Goal: Task Accomplishment & Management: Manage account settings

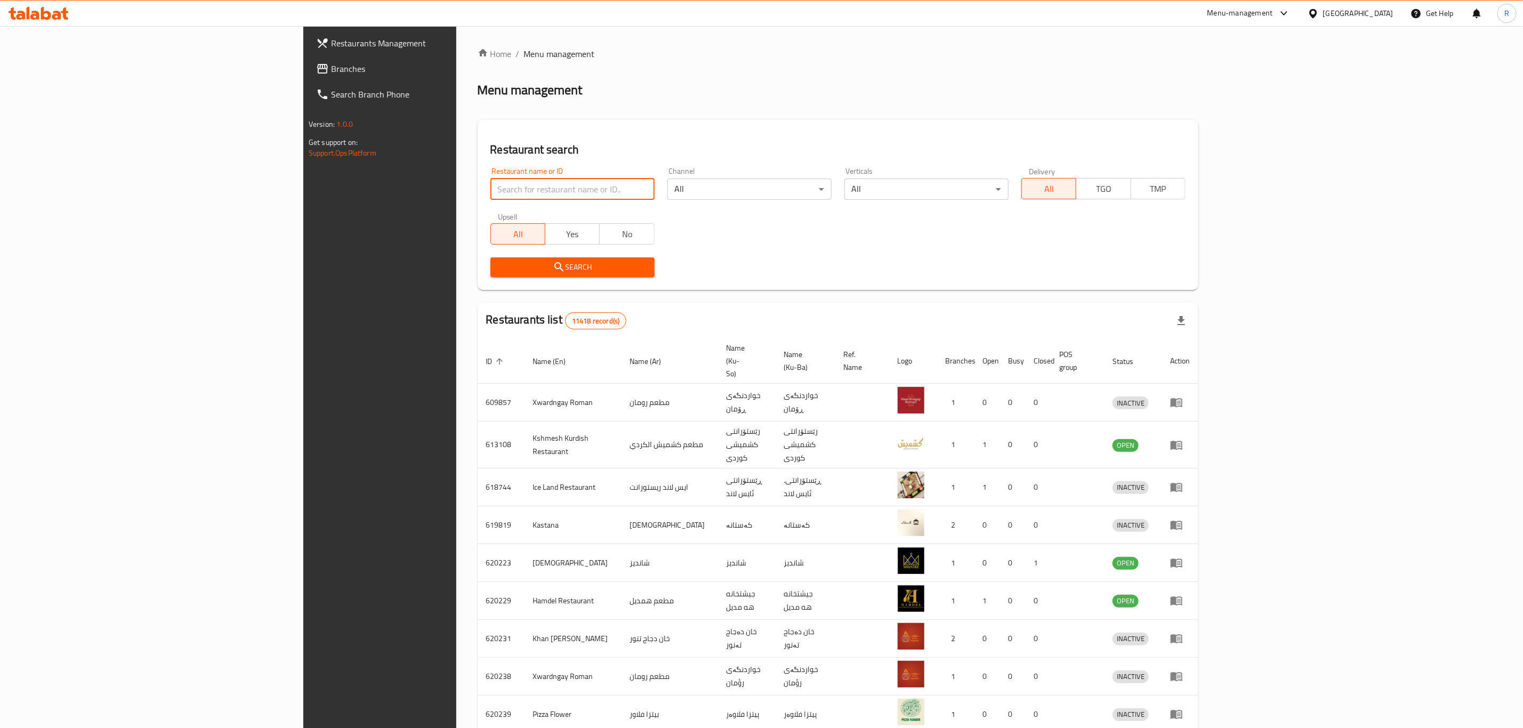
click at [490, 190] on input "search" at bounding box center [572, 189] width 164 height 21
type input "duhok sw"
click at [499, 261] on span "Search" at bounding box center [572, 267] width 147 height 13
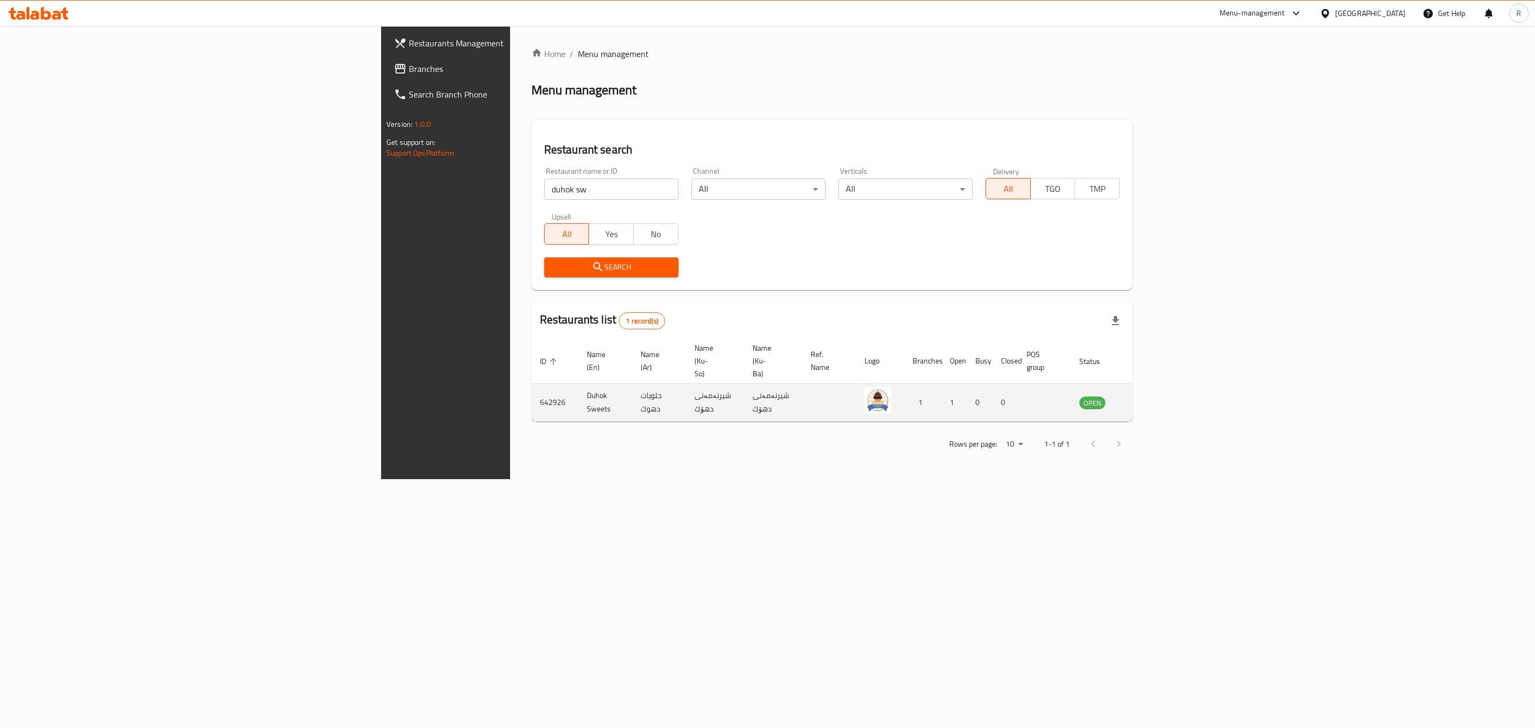
click at [1148, 399] on icon "enhanced table" at bounding box center [1142, 403] width 12 height 9
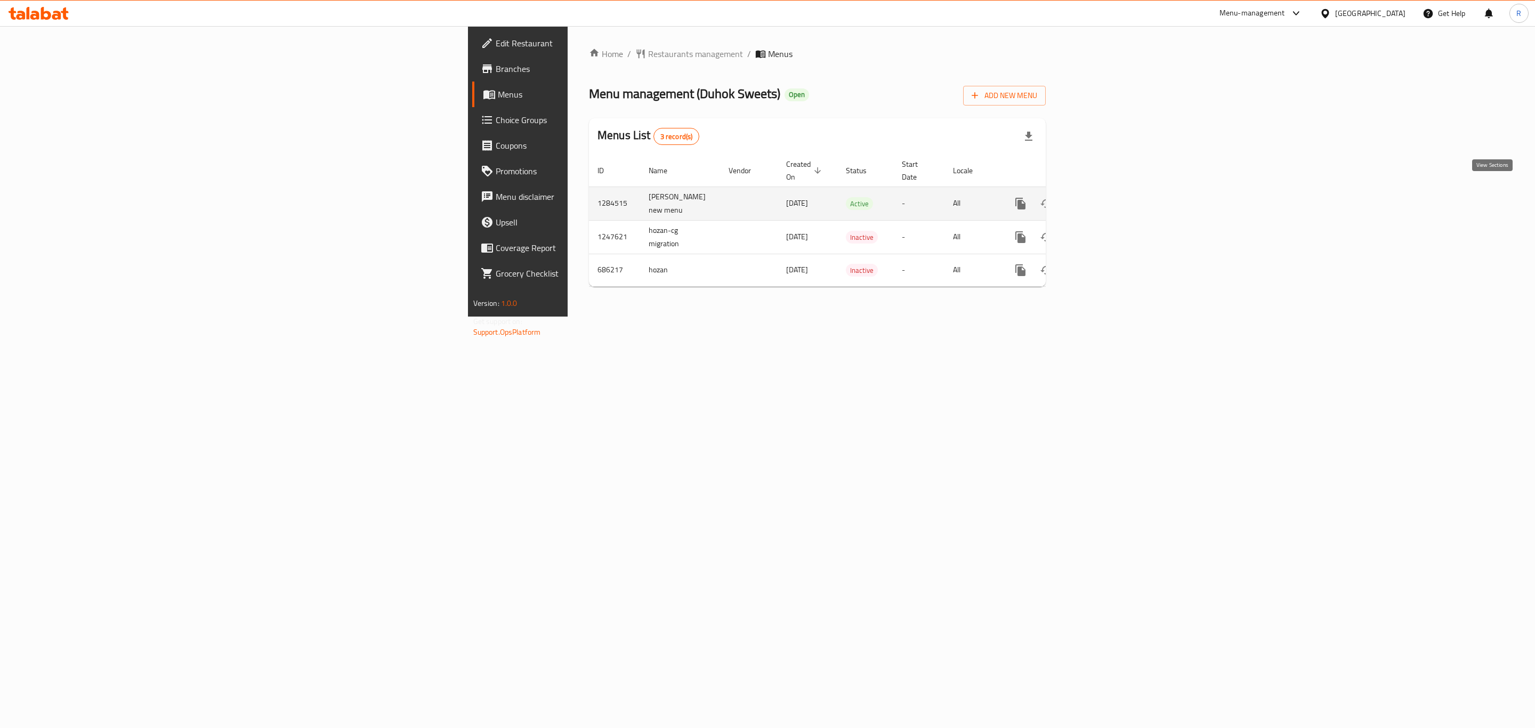
click at [1104, 197] on icon "enhanced table" at bounding box center [1097, 203] width 13 height 13
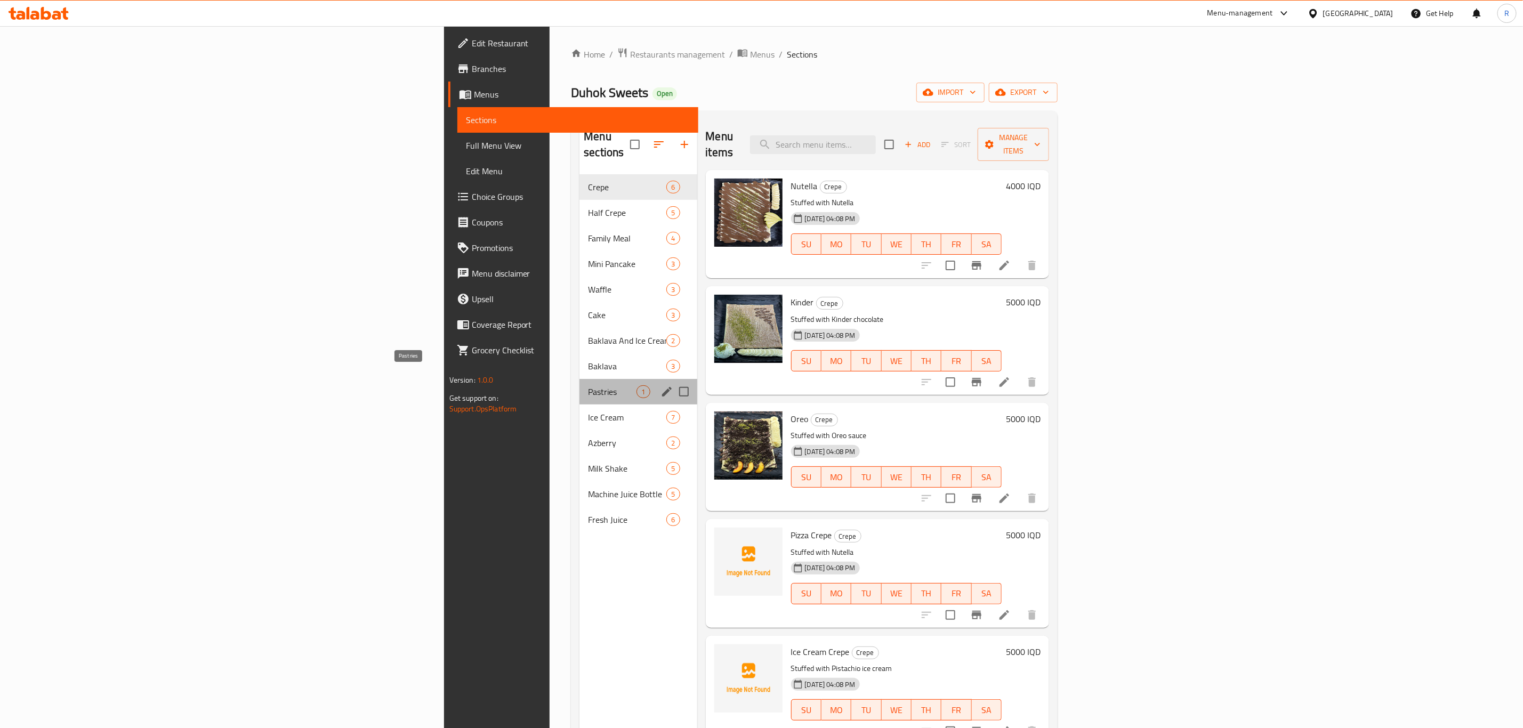
click at [588, 385] on span "Pastries" at bounding box center [612, 391] width 49 height 13
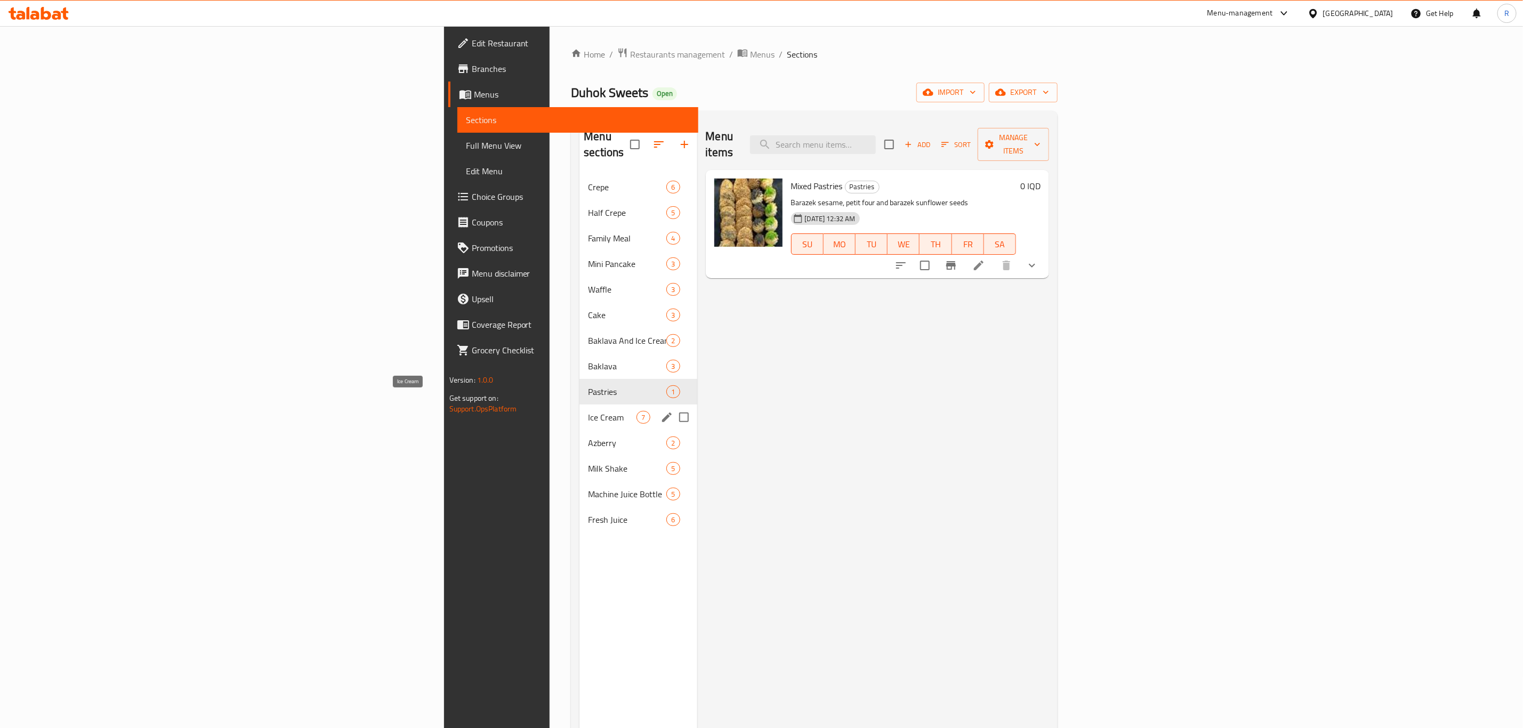
click at [588, 411] on span "Ice Cream" at bounding box center [612, 417] width 49 height 13
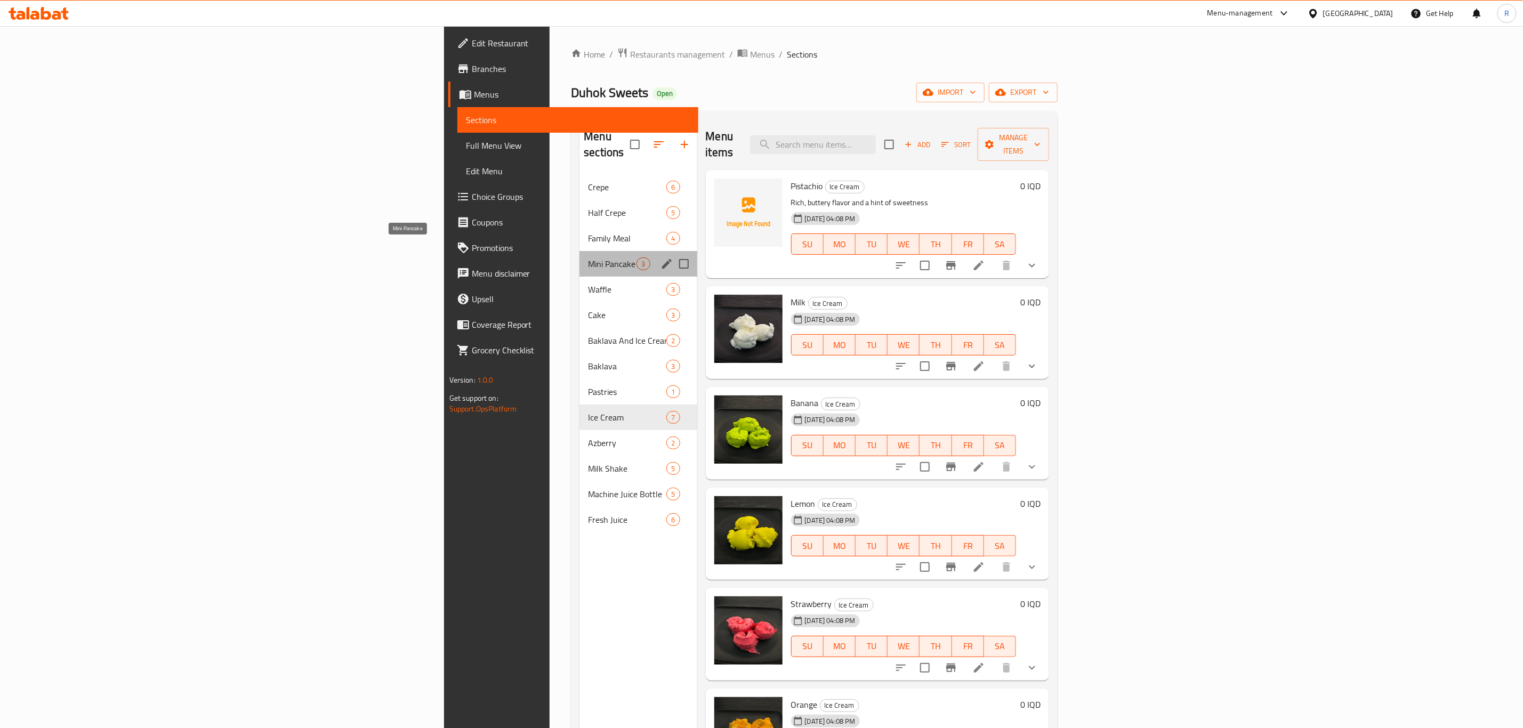
click at [588, 257] on span "Mini Pancake" at bounding box center [612, 263] width 49 height 13
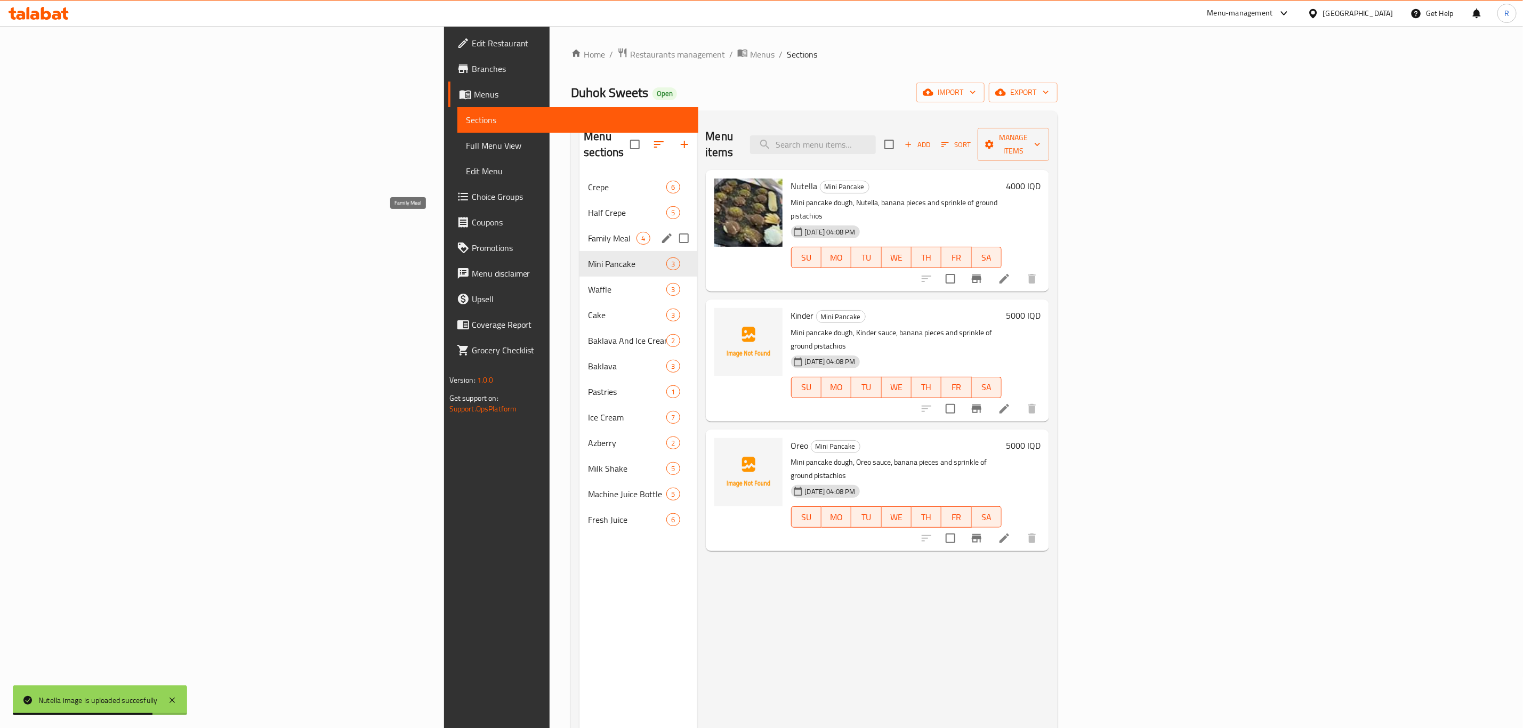
click at [588, 232] on span "Family Meal" at bounding box center [612, 238] width 49 height 13
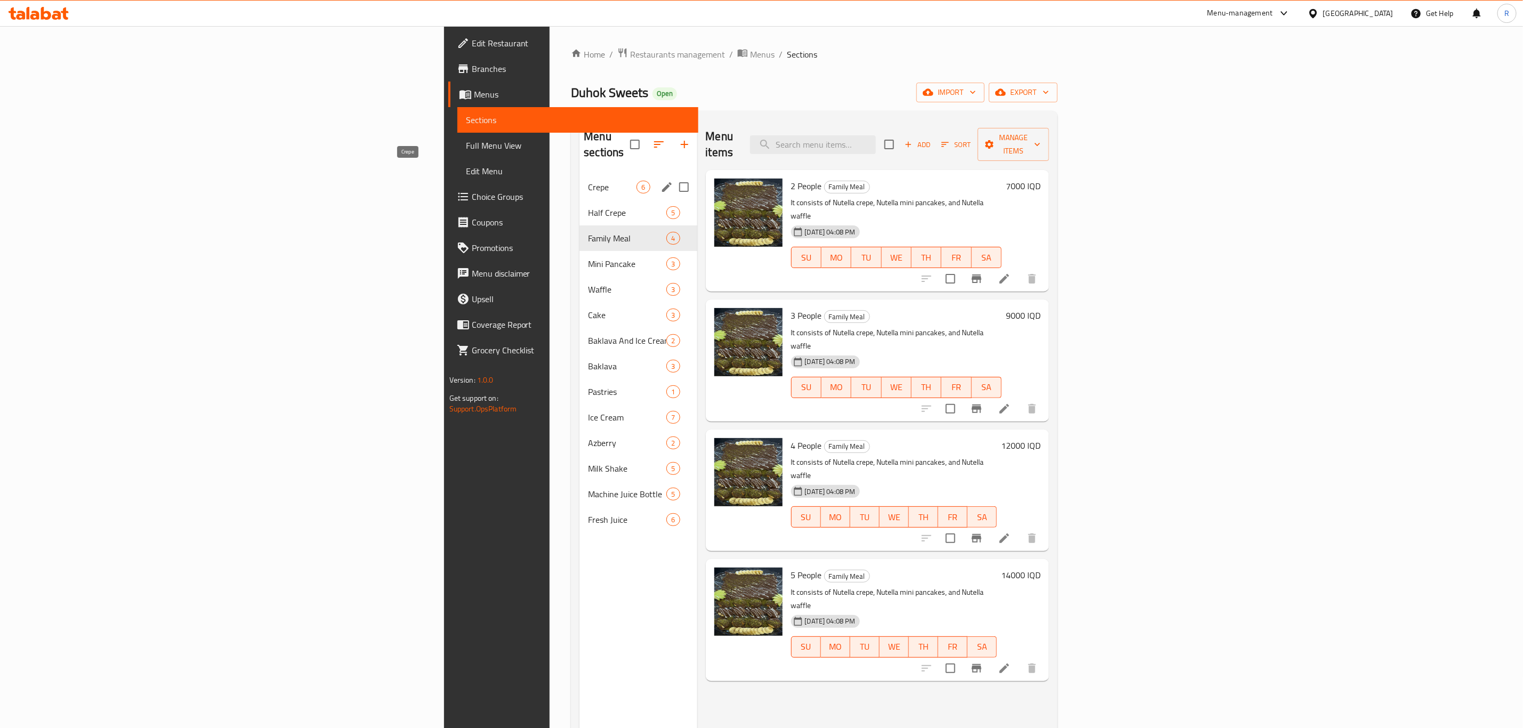
click at [588, 181] on span "Crepe" at bounding box center [612, 187] width 49 height 13
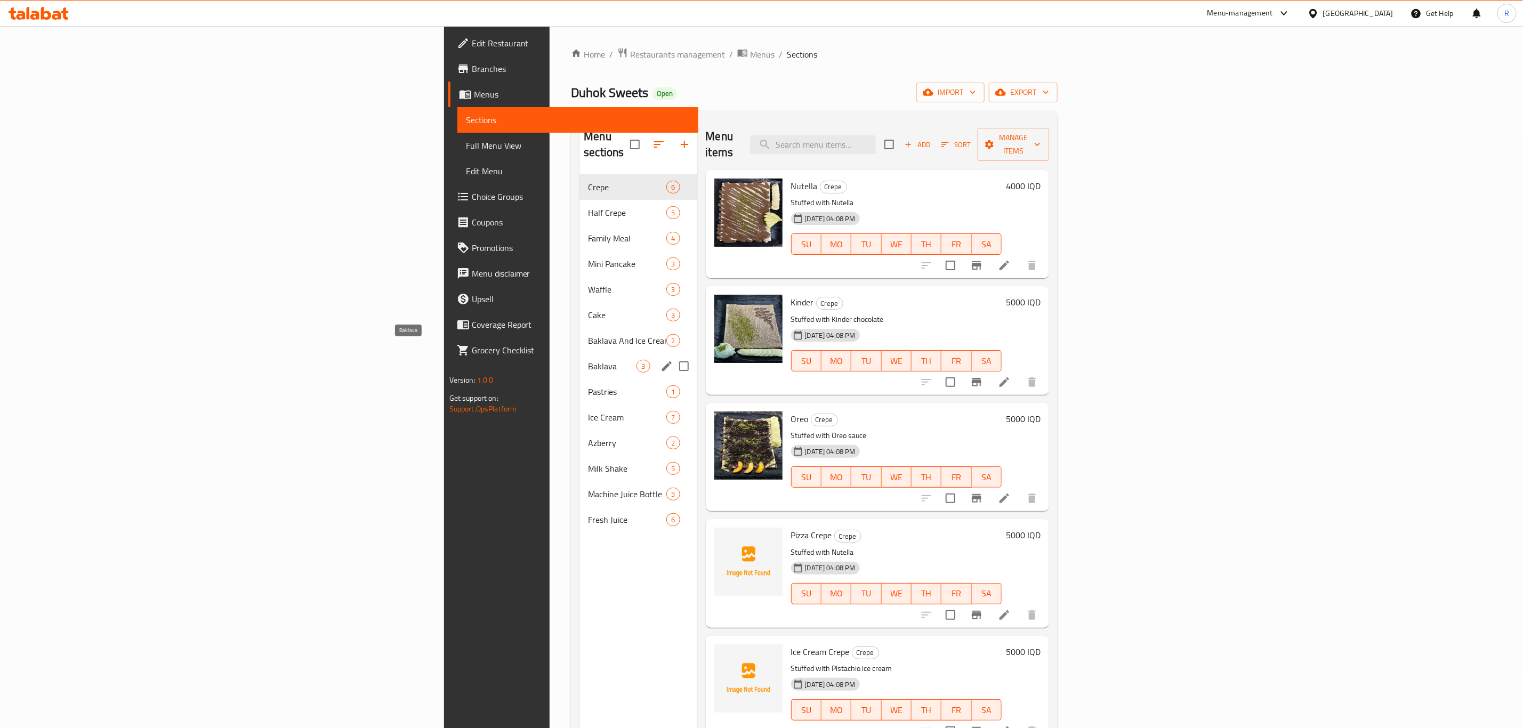
click at [588, 360] on span "Baklava" at bounding box center [612, 366] width 49 height 13
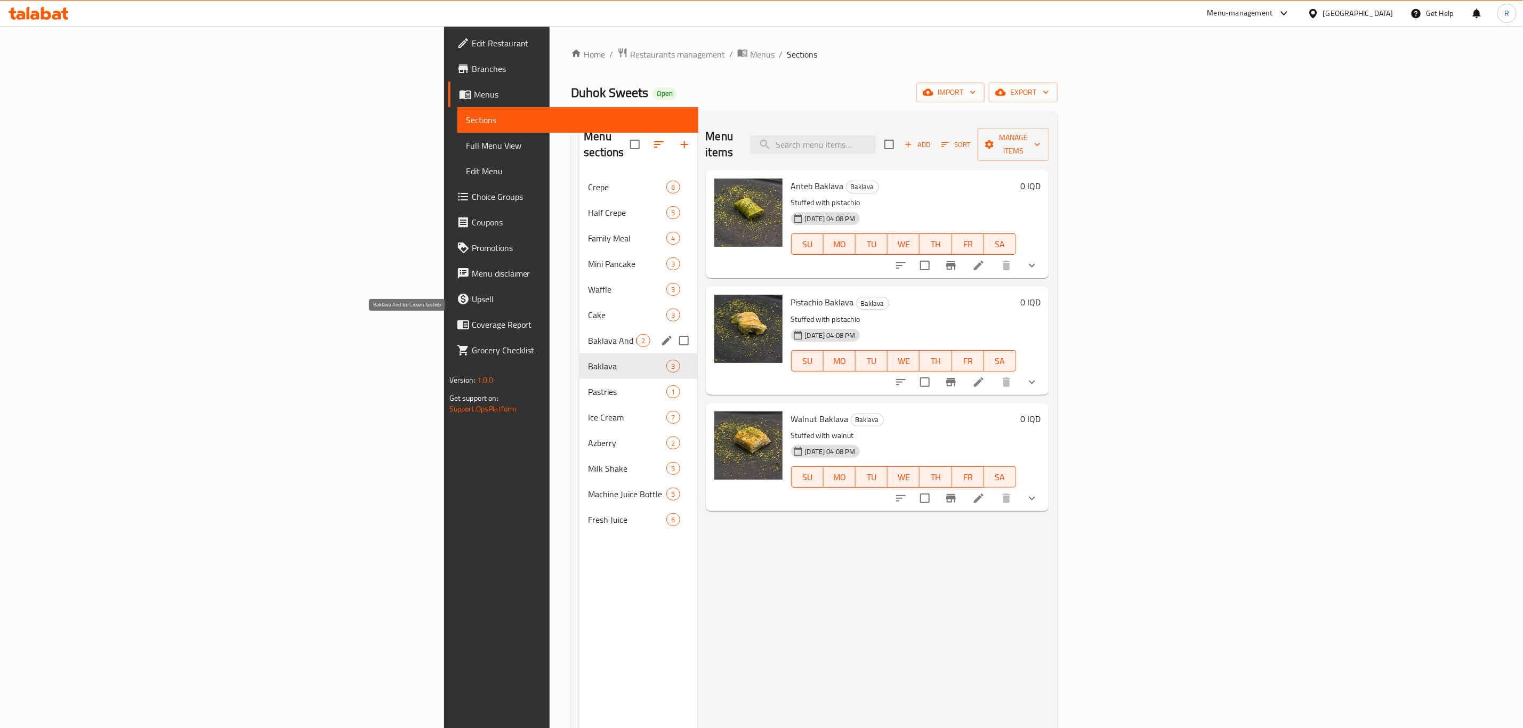
click at [588, 334] on span "Baklava And Ice Cream Tashrib" at bounding box center [612, 340] width 49 height 13
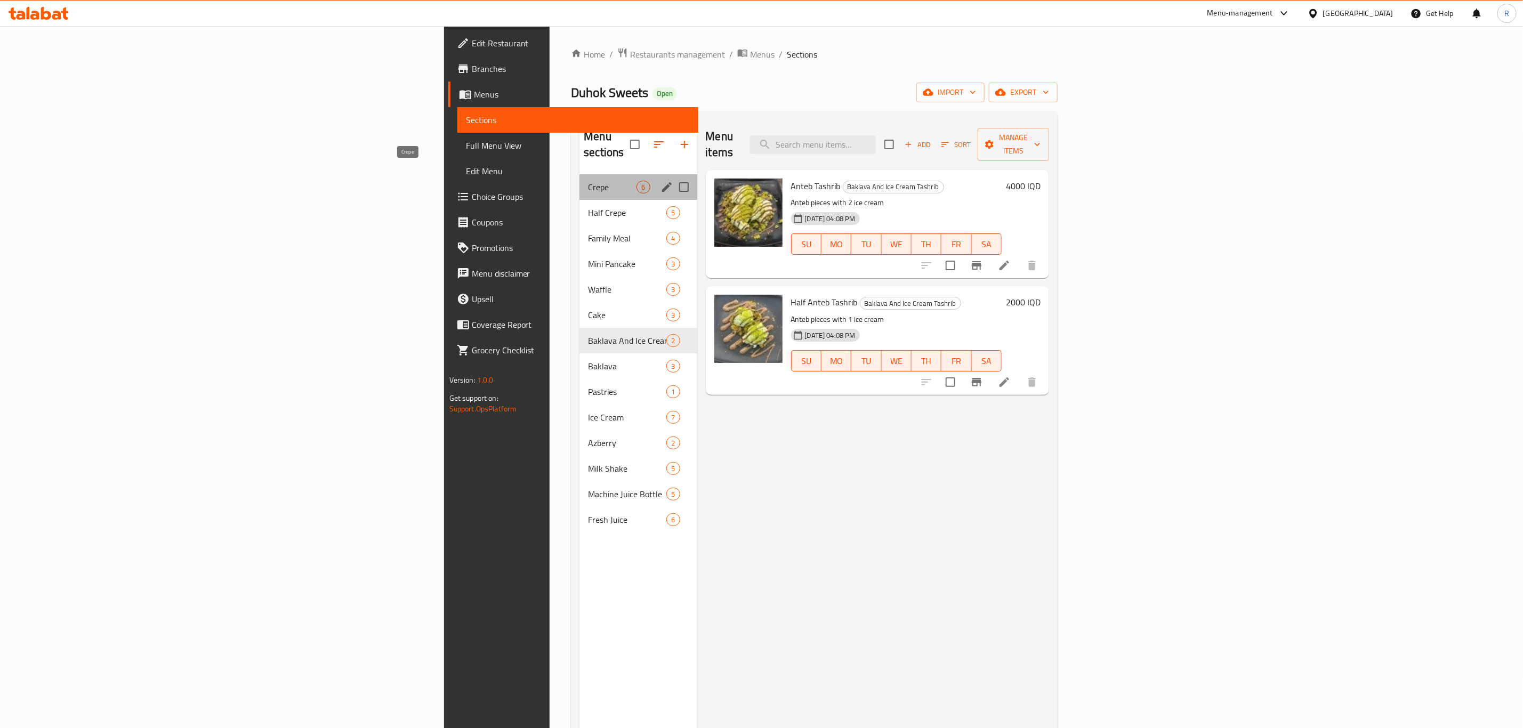
click at [588, 181] on span "Crepe" at bounding box center [612, 187] width 49 height 13
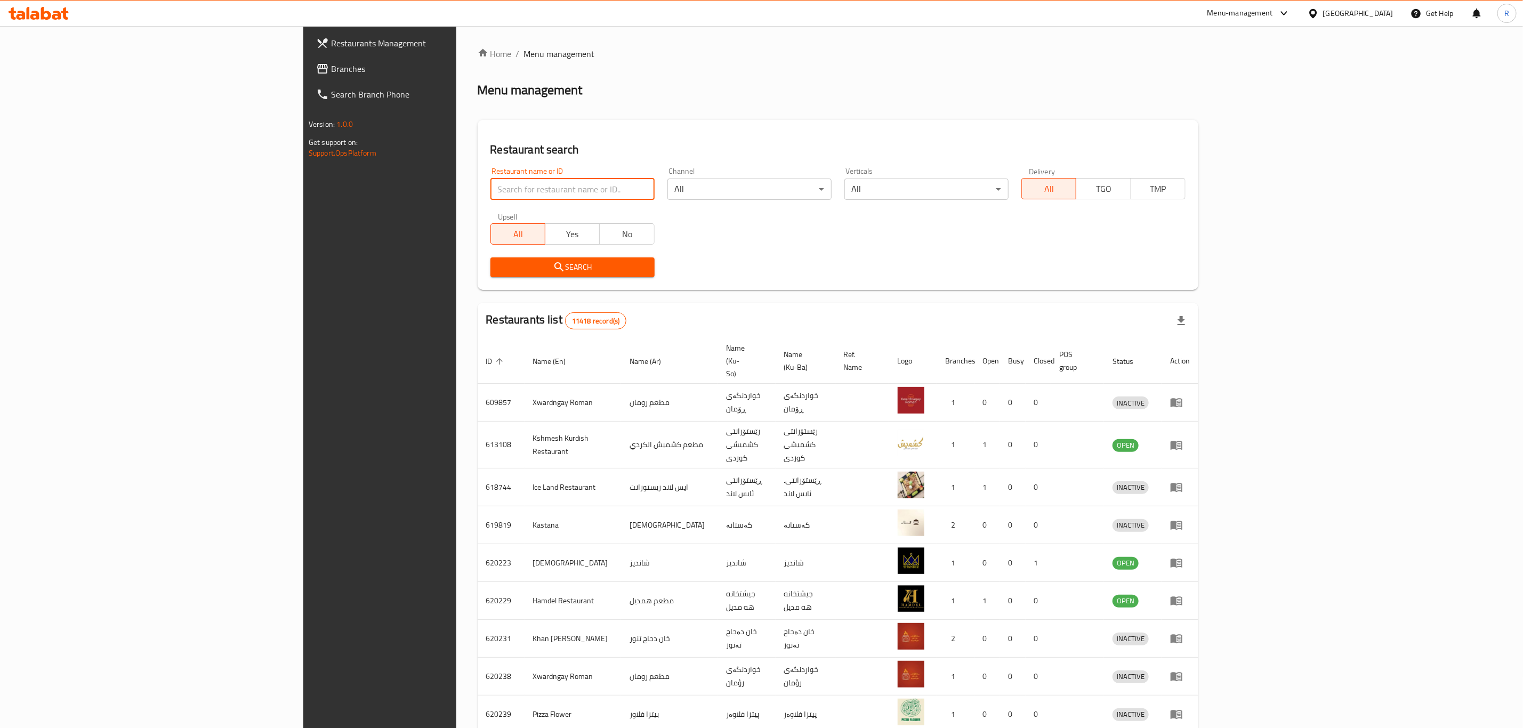
click at [490, 188] on input "search" at bounding box center [572, 189] width 164 height 21
type input "[PERSON_NAME]"
click at [553, 272] on icon "submit" at bounding box center [559, 267] width 13 height 13
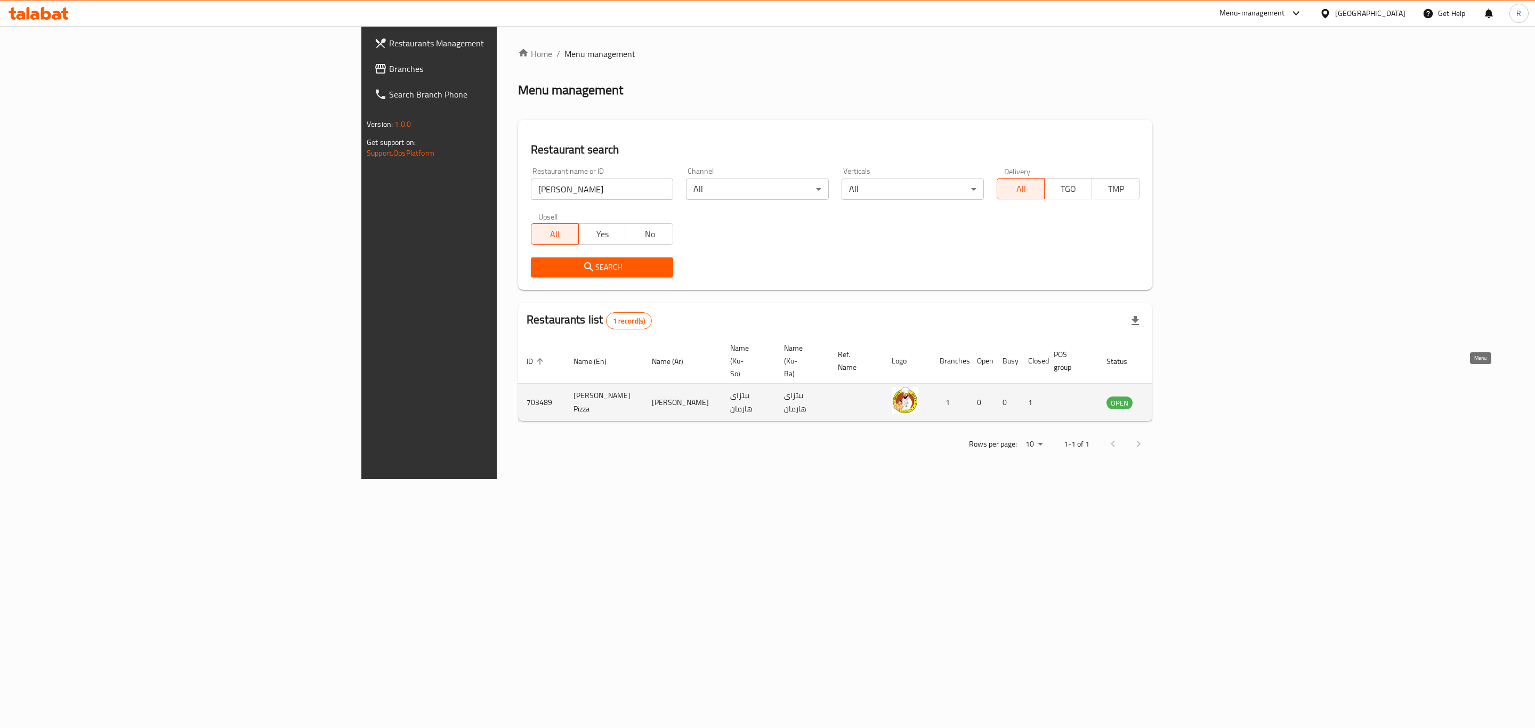
click at [1182, 396] on link "enhanced table" at bounding box center [1173, 402] width 20 height 13
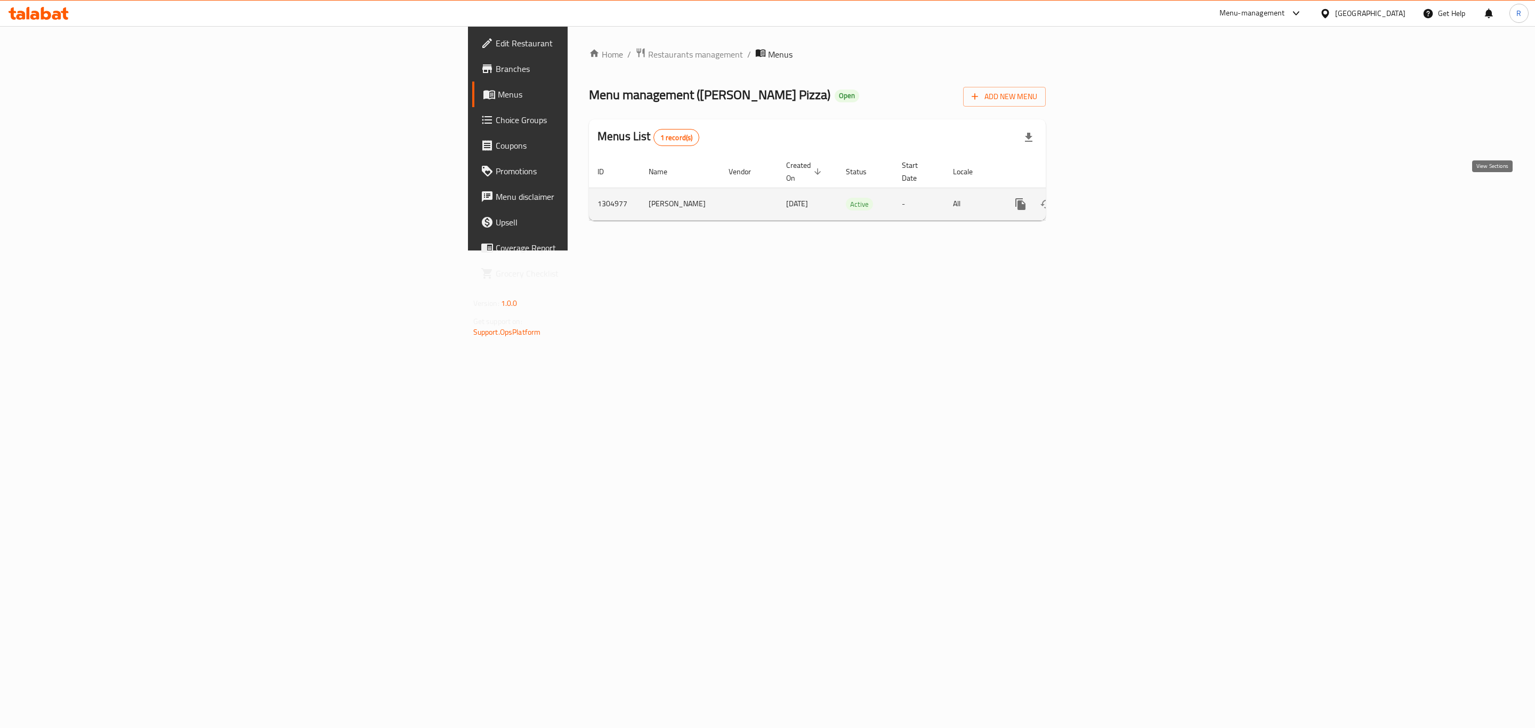
click at [1102, 199] on icon "enhanced table" at bounding box center [1098, 204] width 10 height 10
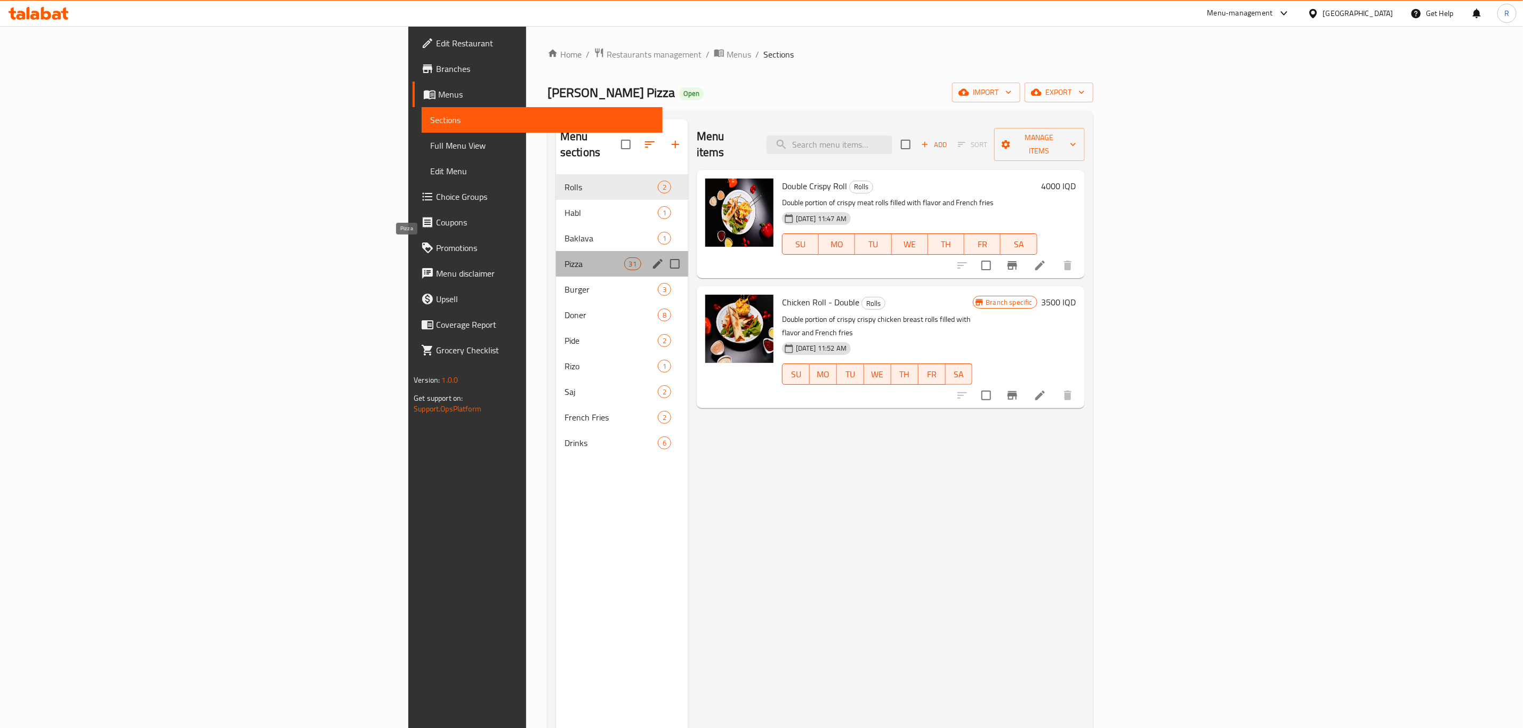
click at [564, 257] on span "Pizza" at bounding box center [594, 263] width 60 height 13
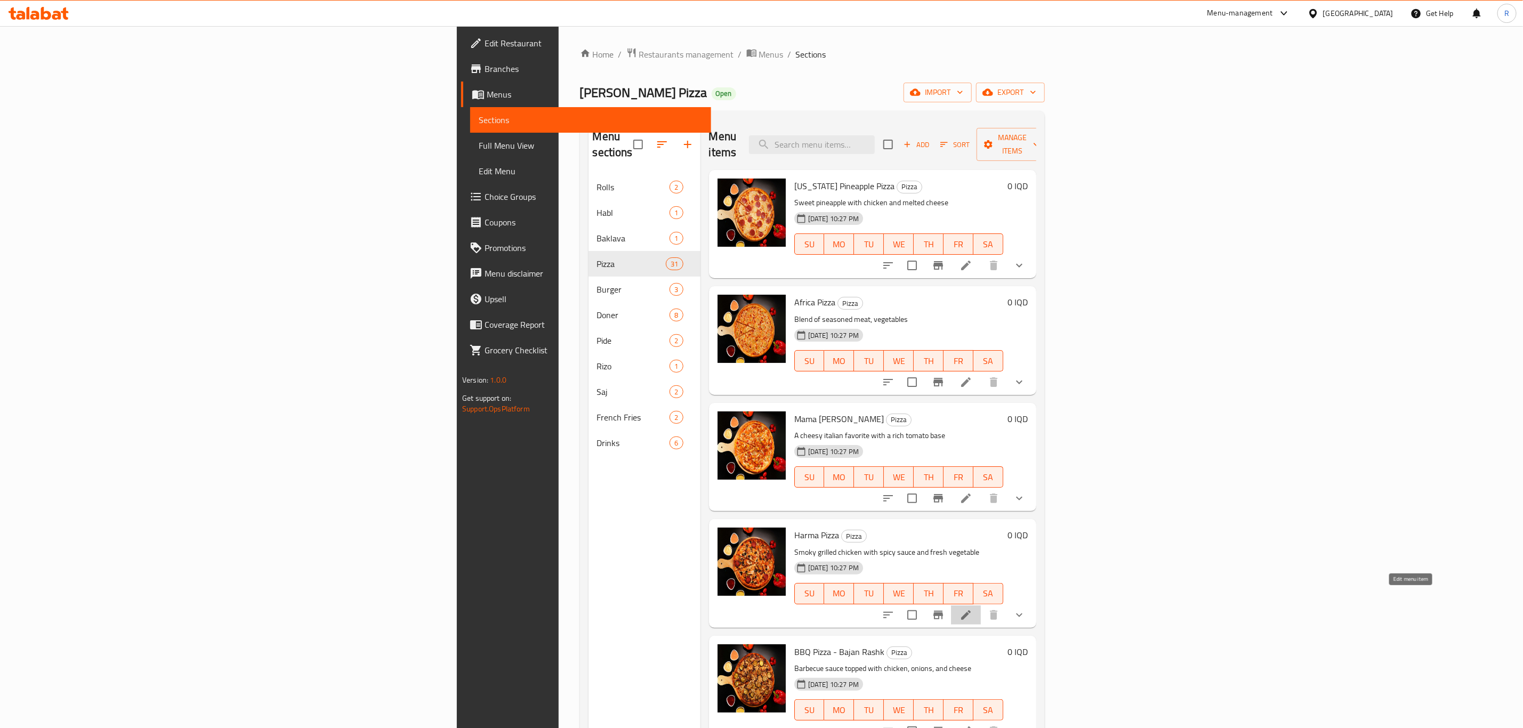
click at [971, 610] on icon at bounding box center [966, 615] width 10 height 10
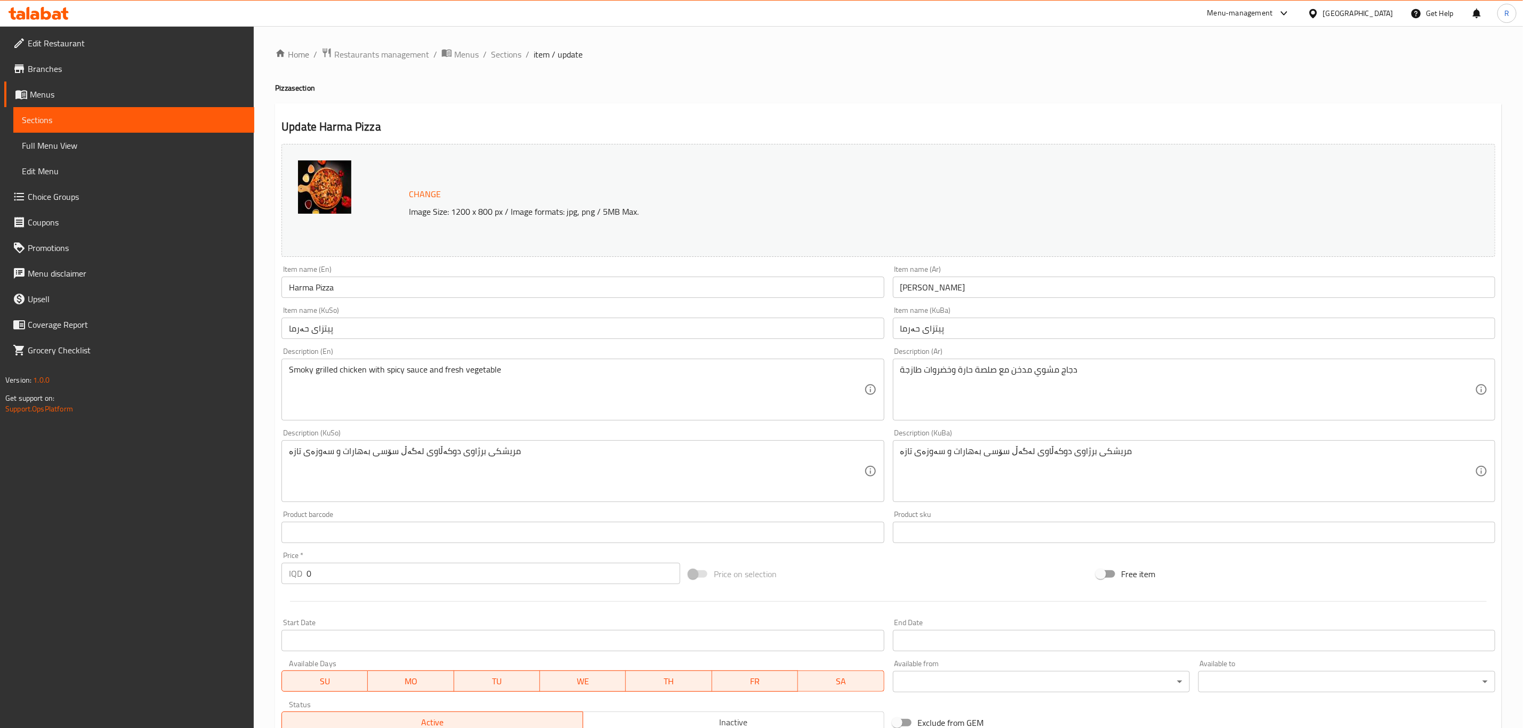
click at [312, 288] on input "Harma Pizza" at bounding box center [582, 287] width 602 height 21
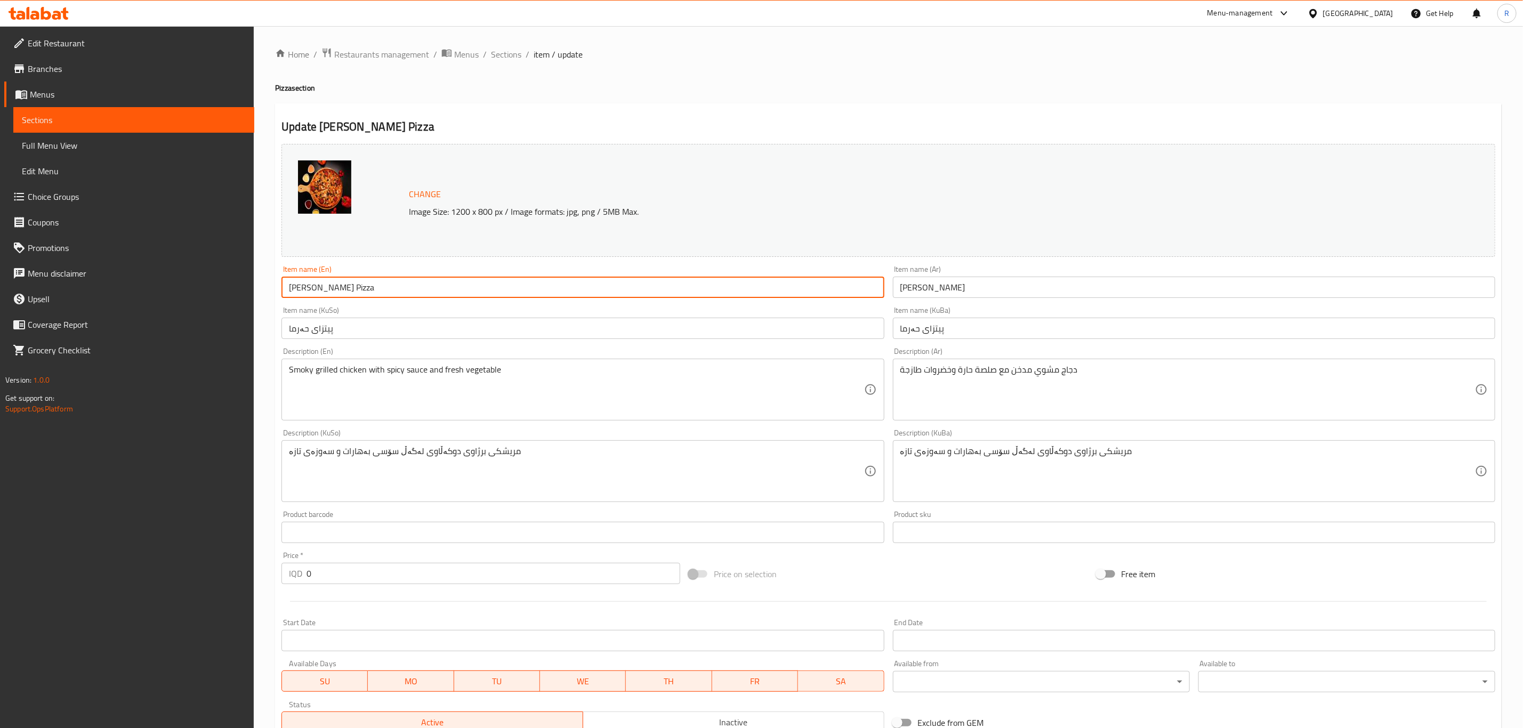
type input "[PERSON_NAME] Pizza"
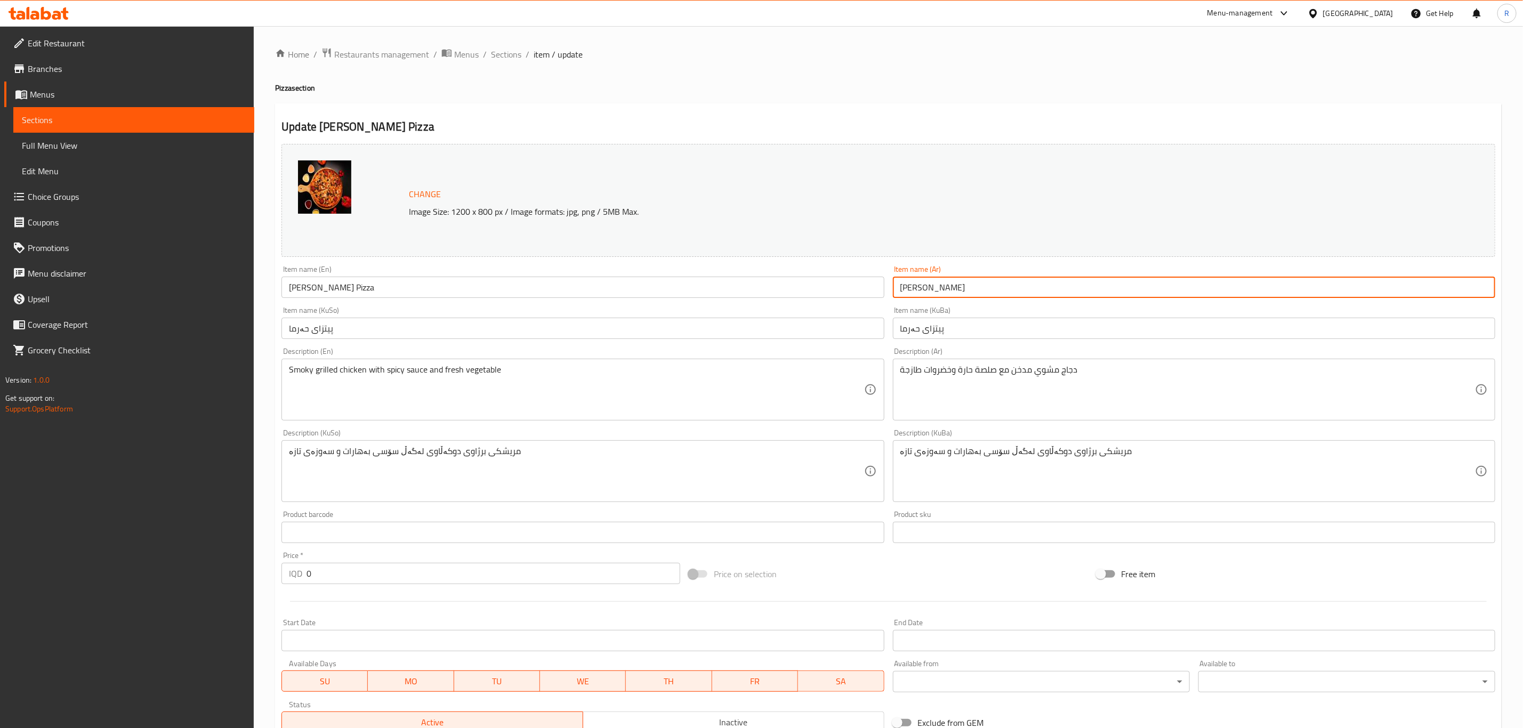
click at [912, 287] on input "[PERSON_NAME]" at bounding box center [1194, 287] width 602 height 21
drag, startPoint x: 918, startPoint y: 285, endPoint x: 896, endPoint y: 288, distance: 22.5
click at [896, 288] on input "[PERSON_NAME]" at bounding box center [1194, 287] width 602 height 21
paste input "ەرمان"
type input "بيتزا هەرمان"
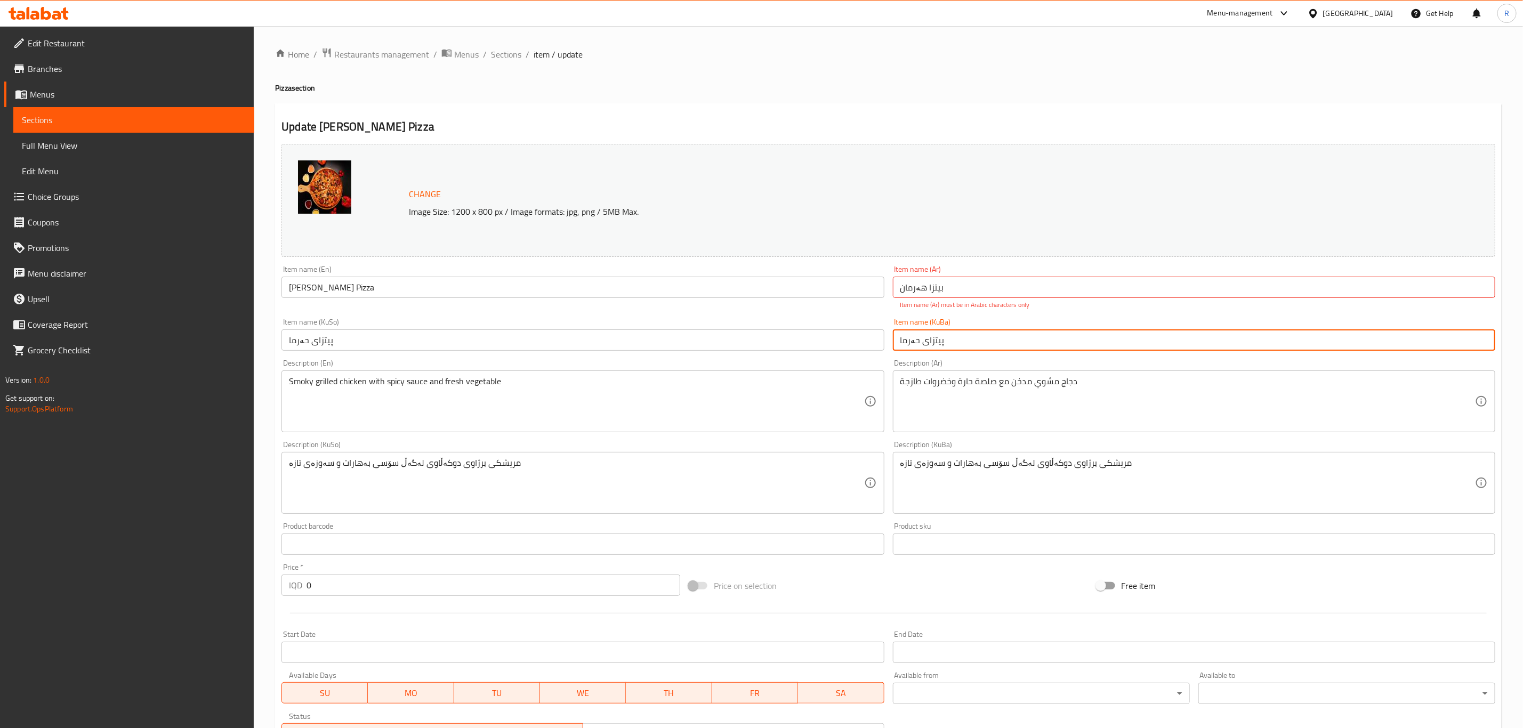
drag, startPoint x: 918, startPoint y: 329, endPoint x: 897, endPoint y: 329, distance: 20.8
click at [897, 329] on input "پیتزای حەرما" at bounding box center [1194, 339] width 602 height 21
paste input "هەرمان"
type input "پیتزای هەرمان"
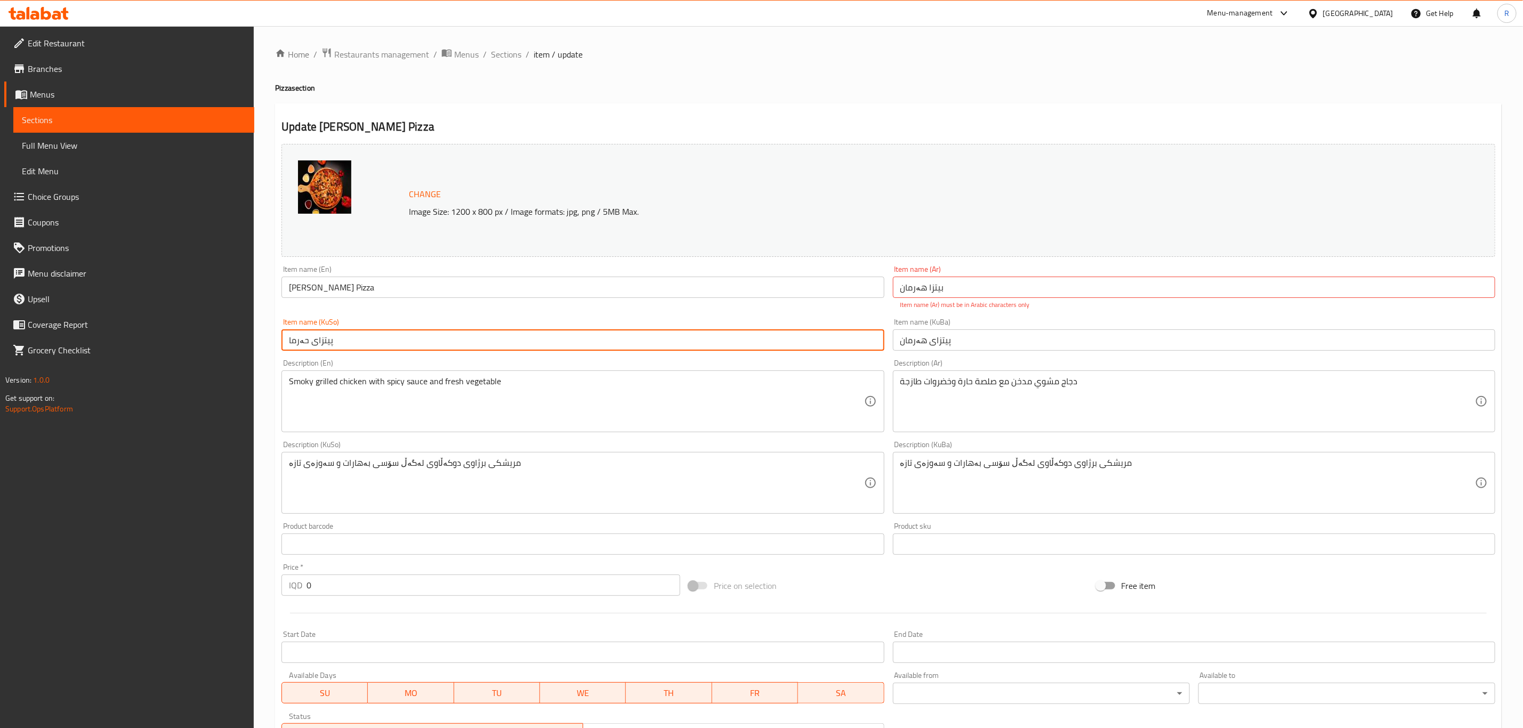
drag, startPoint x: 305, startPoint y: 340, endPoint x: 286, endPoint y: 341, distance: 19.2
click at [286, 341] on input "پیتزای حەرما" at bounding box center [582, 339] width 602 height 21
paste input "هەرمان"
type input "پیتزای هەرمان"
click at [917, 290] on input "بيتزا هەرمان" at bounding box center [1194, 287] width 602 height 21
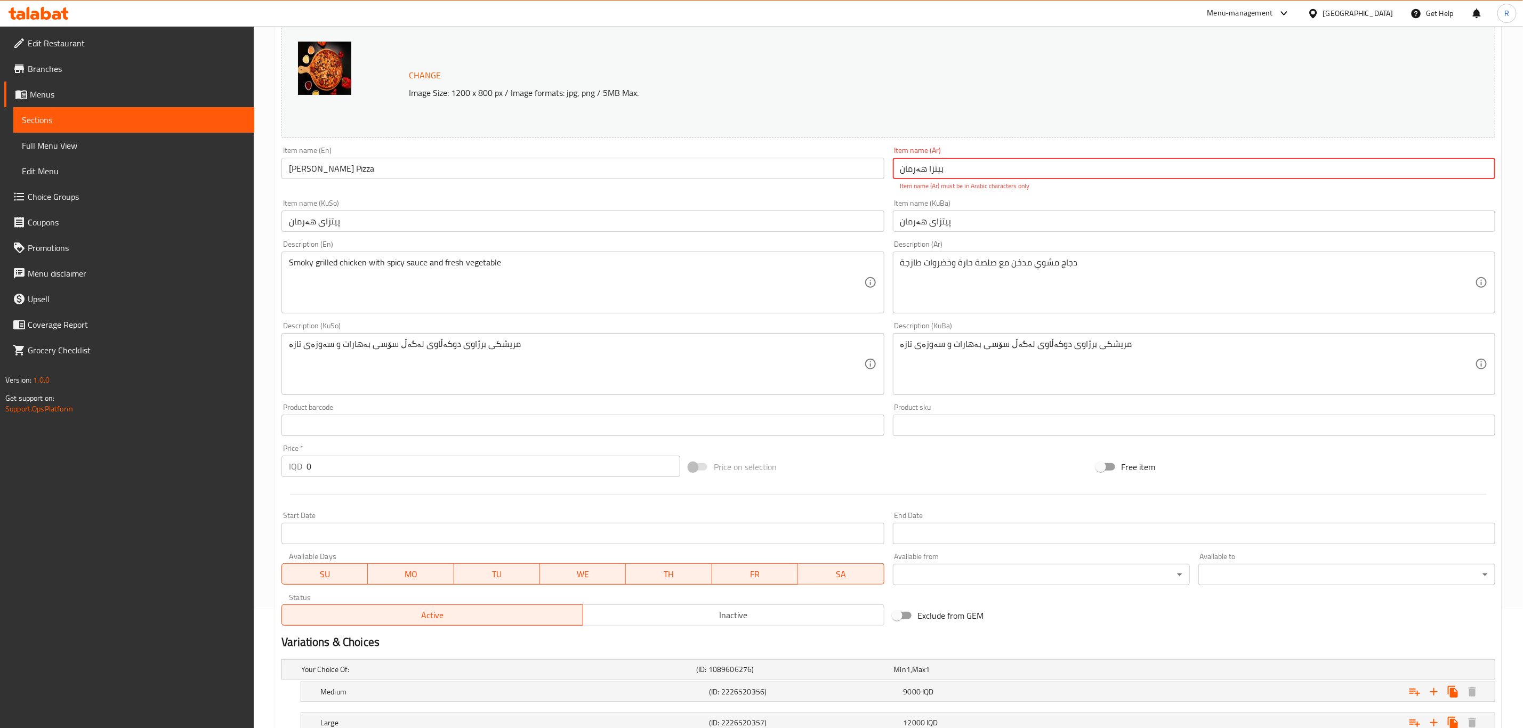
scroll to position [200, 0]
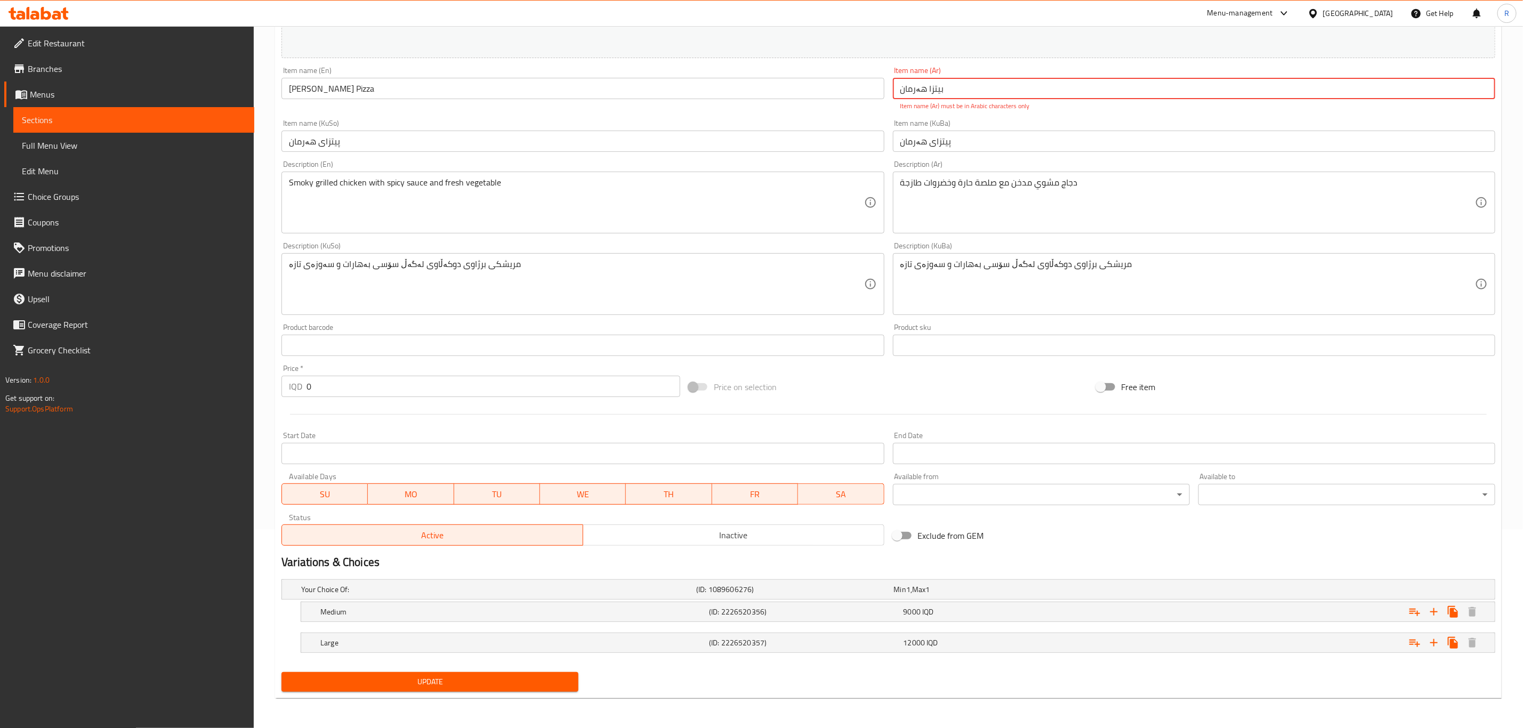
click at [509, 680] on span "Update" at bounding box center [430, 681] width 280 height 13
click at [955, 90] on input "بيتزا هەرمان" at bounding box center [1194, 88] width 602 height 21
drag, startPoint x: 925, startPoint y: 88, endPoint x: 896, endPoint y: 88, distance: 29.3
click at [896, 88] on input "بيتزا هەرمان" at bounding box center [1194, 88] width 602 height 21
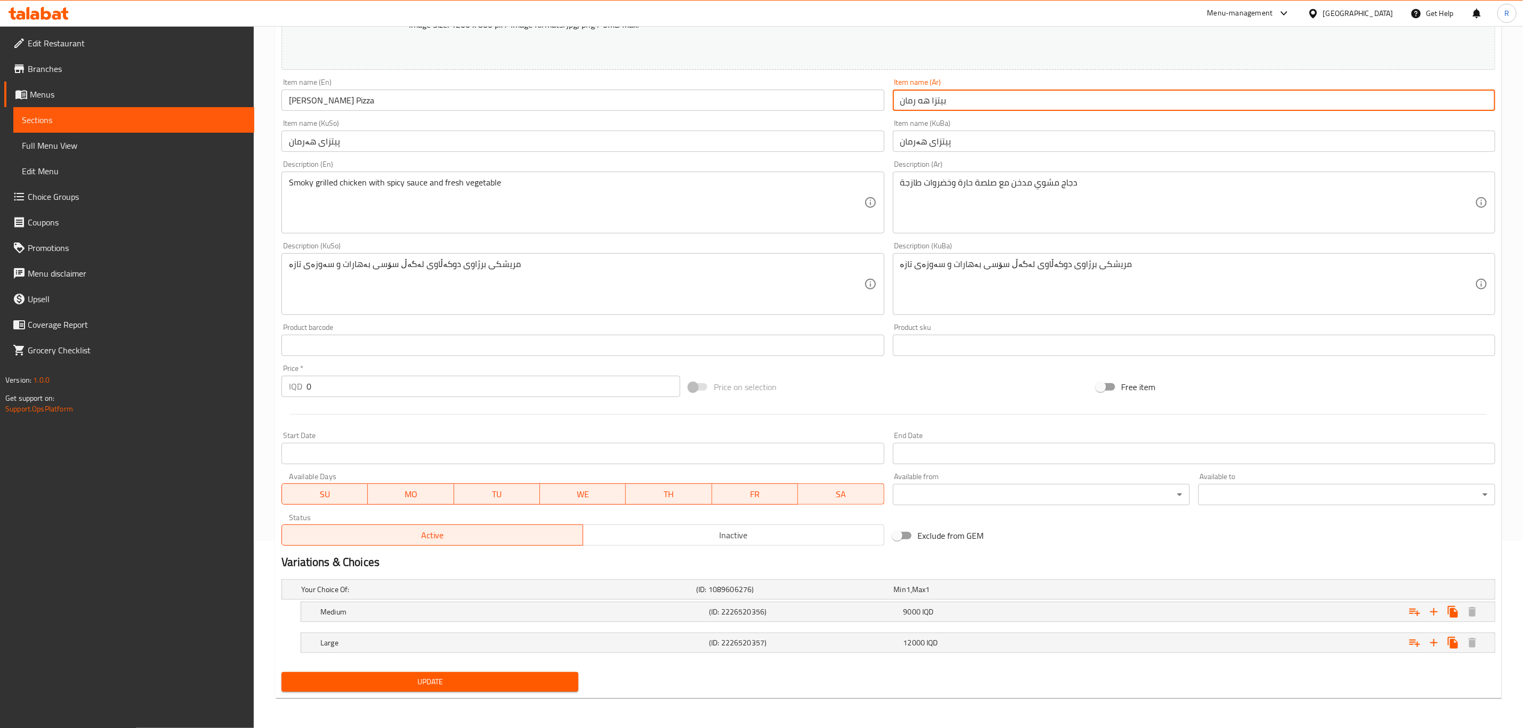
type input "بيتزا هه رمان"
click at [489, 675] on button "Update" at bounding box center [429, 682] width 297 height 20
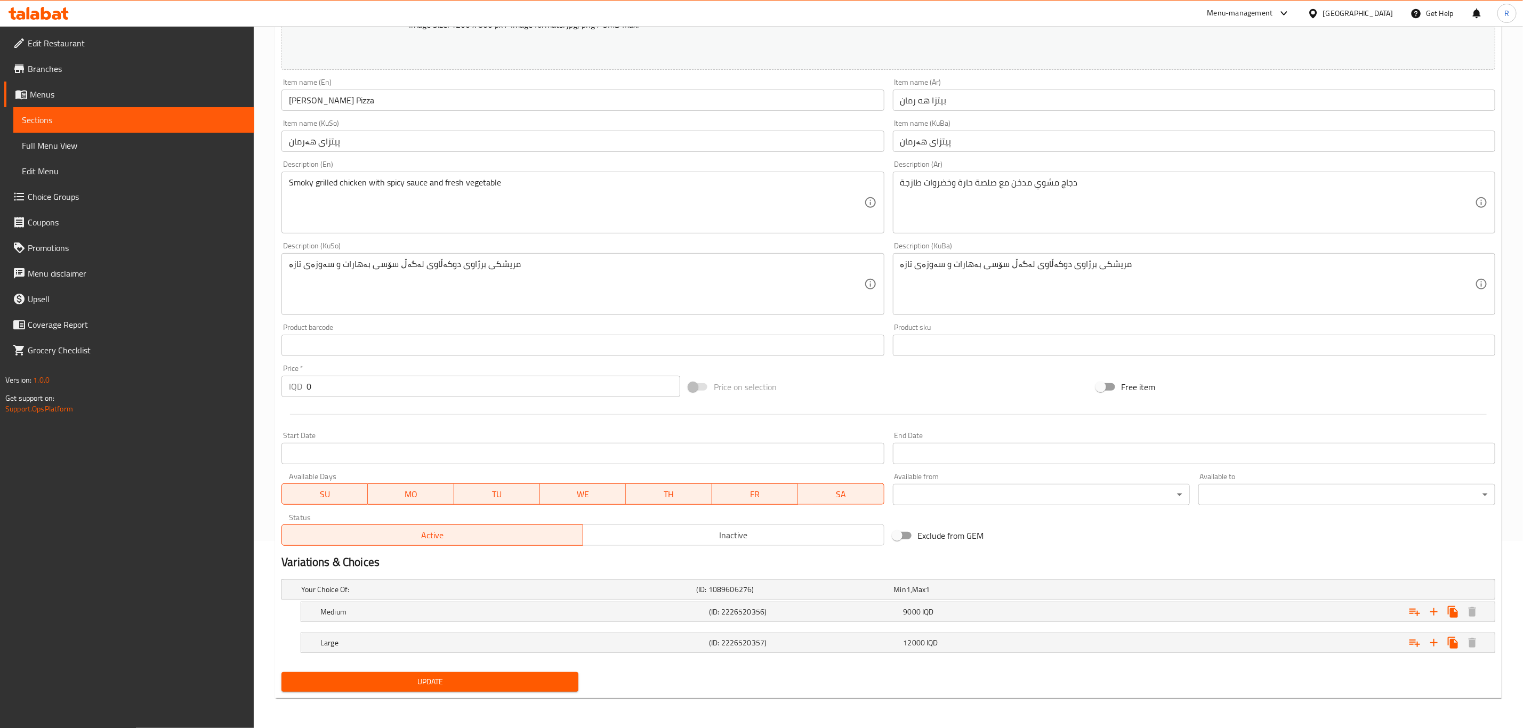
scroll to position [0, 0]
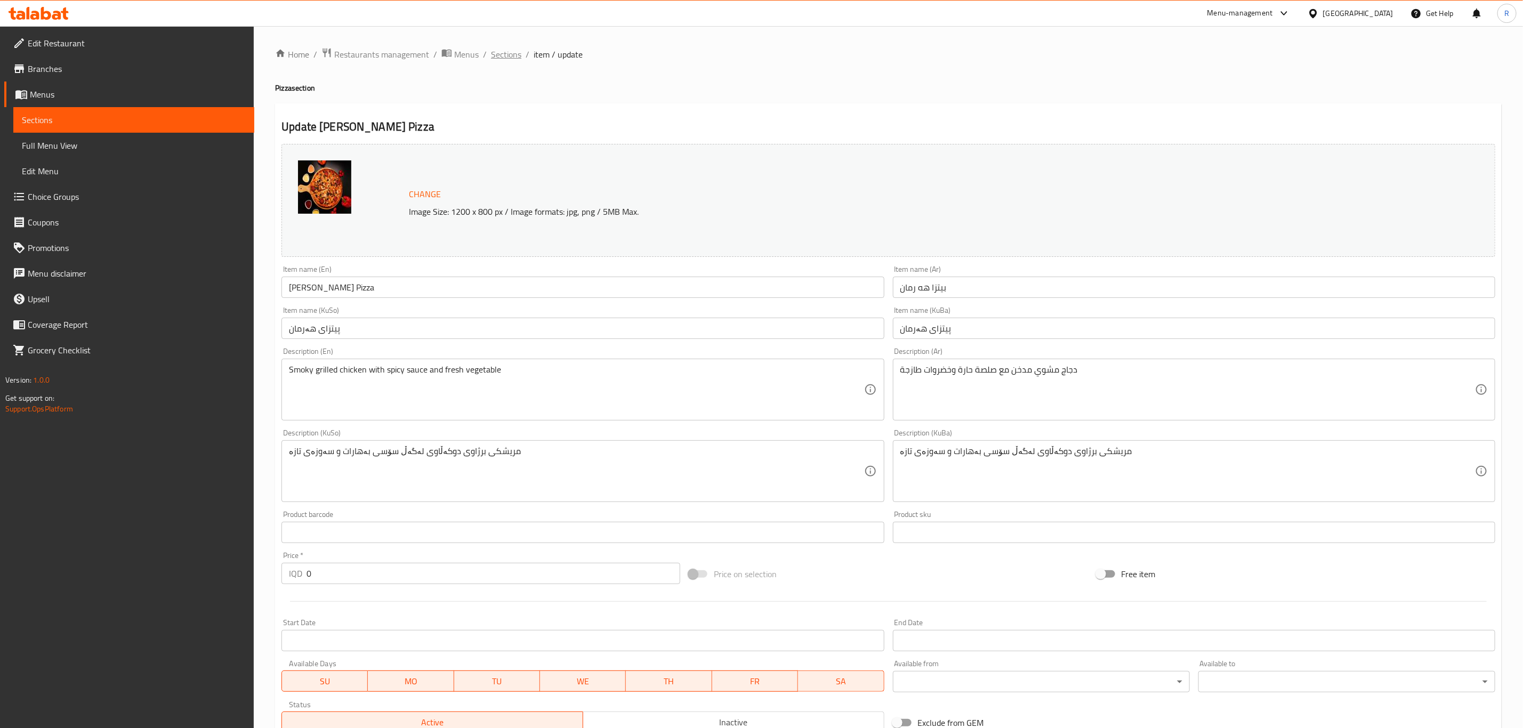
click at [503, 58] on span "Sections" at bounding box center [506, 54] width 30 height 13
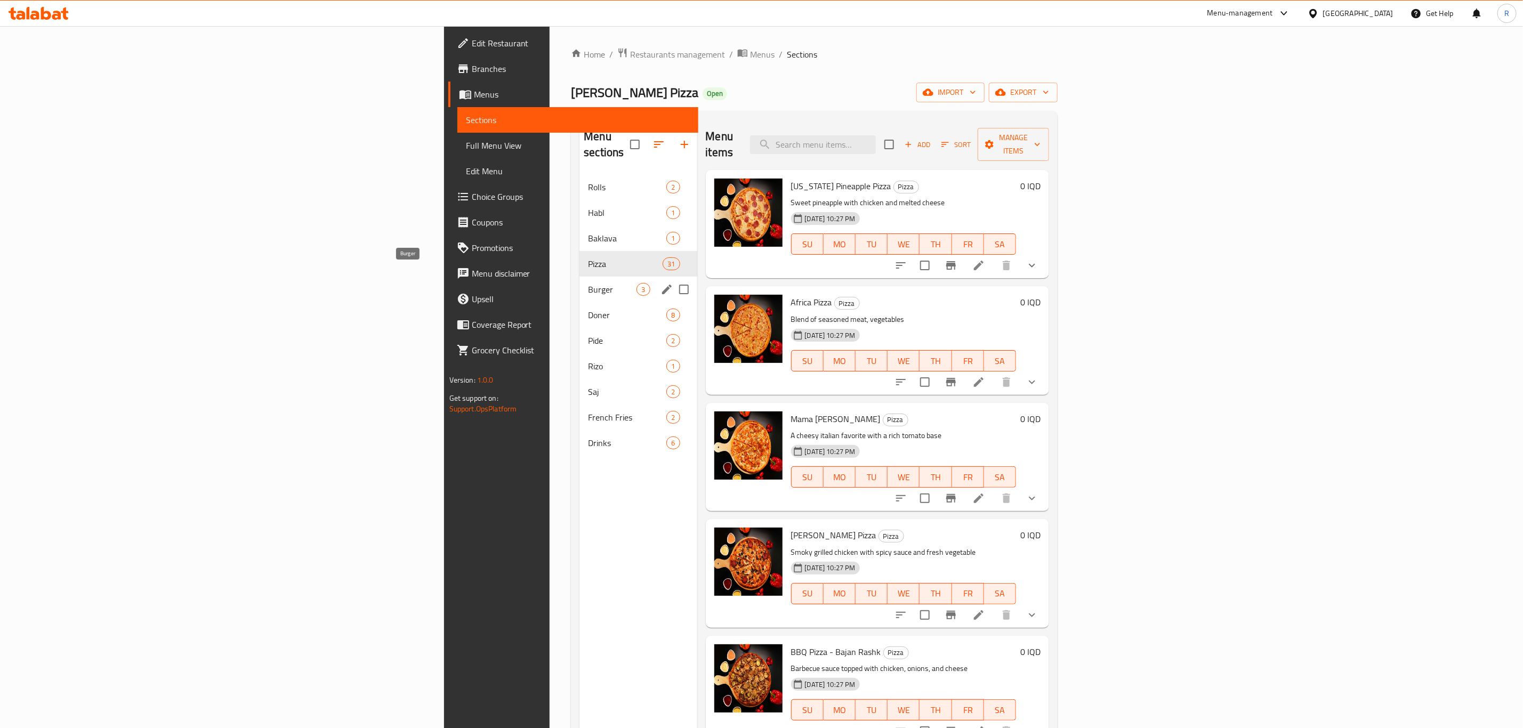
click at [588, 283] on span "Burger" at bounding box center [612, 289] width 49 height 13
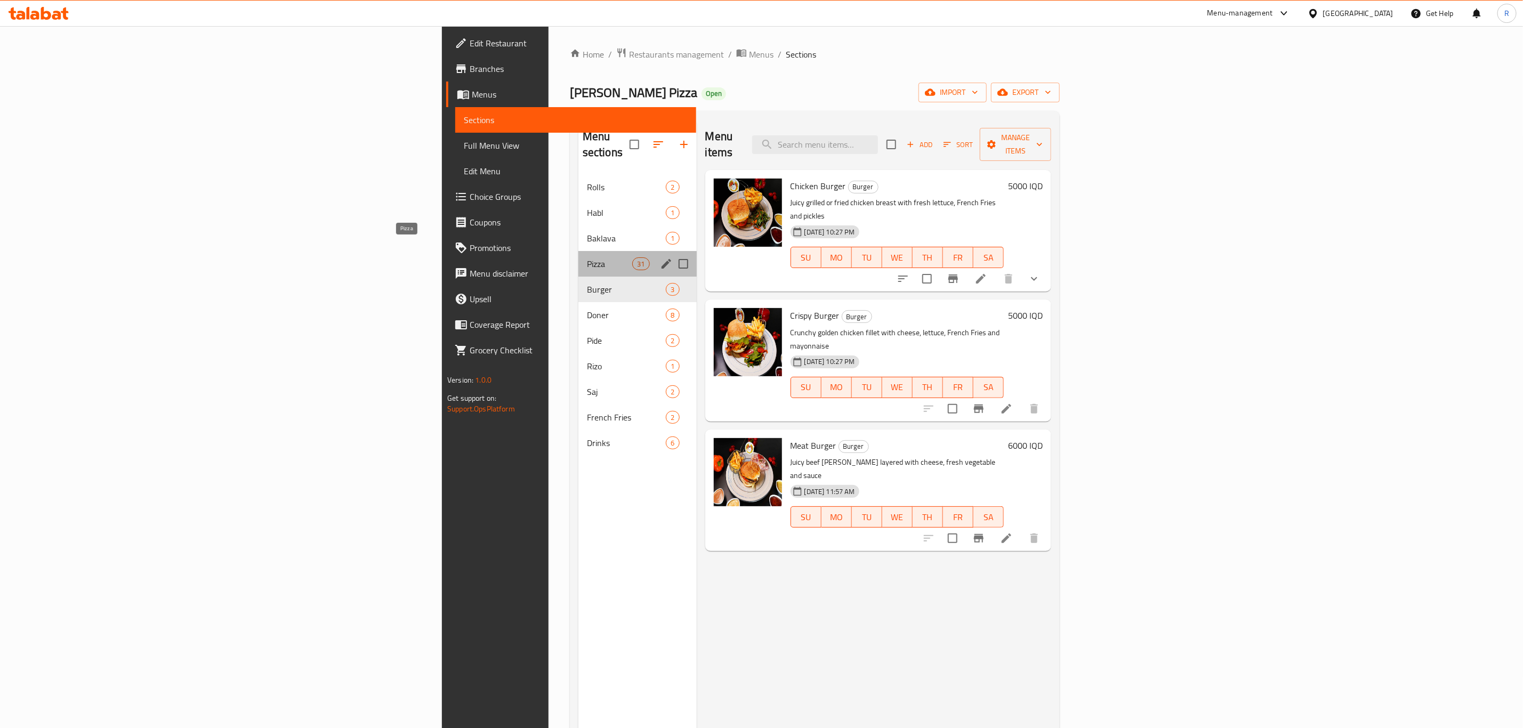
click at [587, 257] on span "Pizza" at bounding box center [609, 263] width 45 height 13
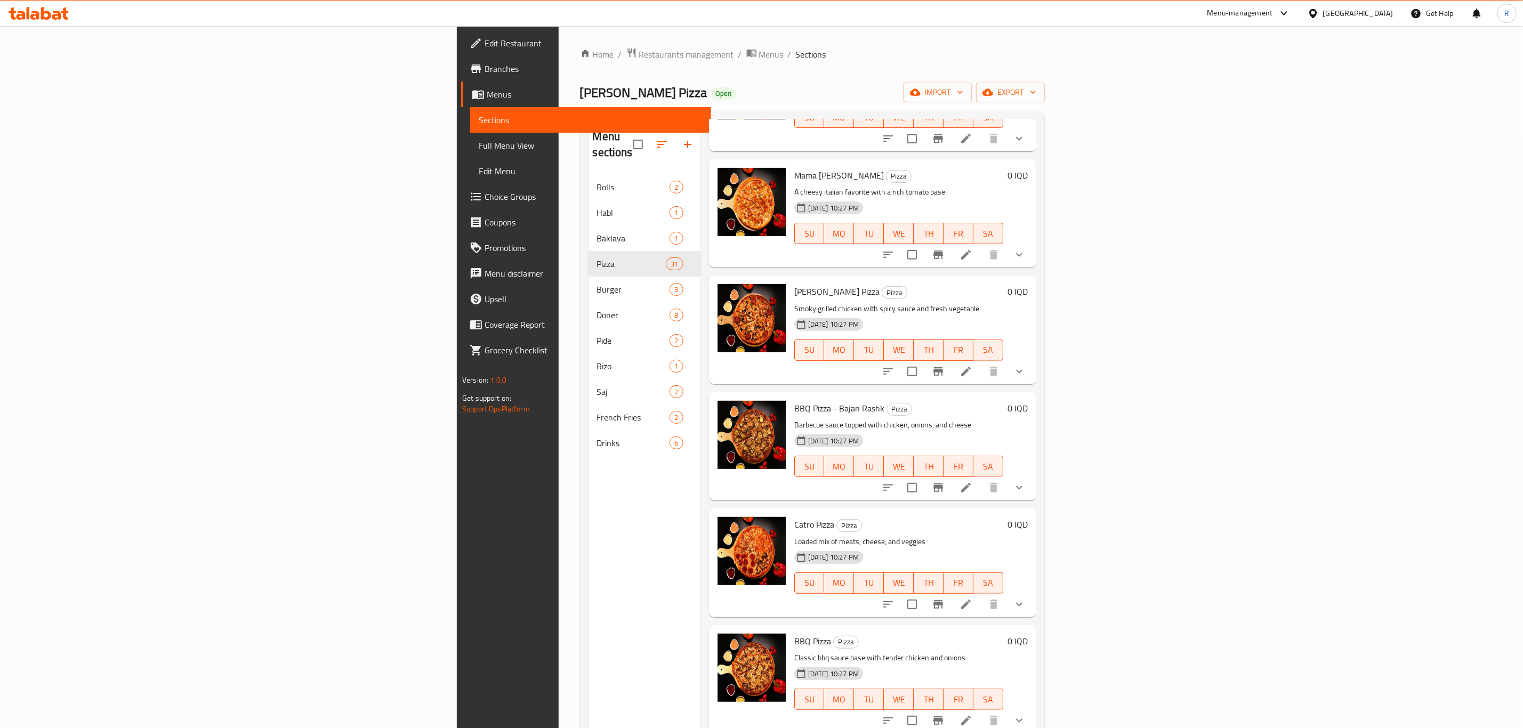
scroll to position [160, 0]
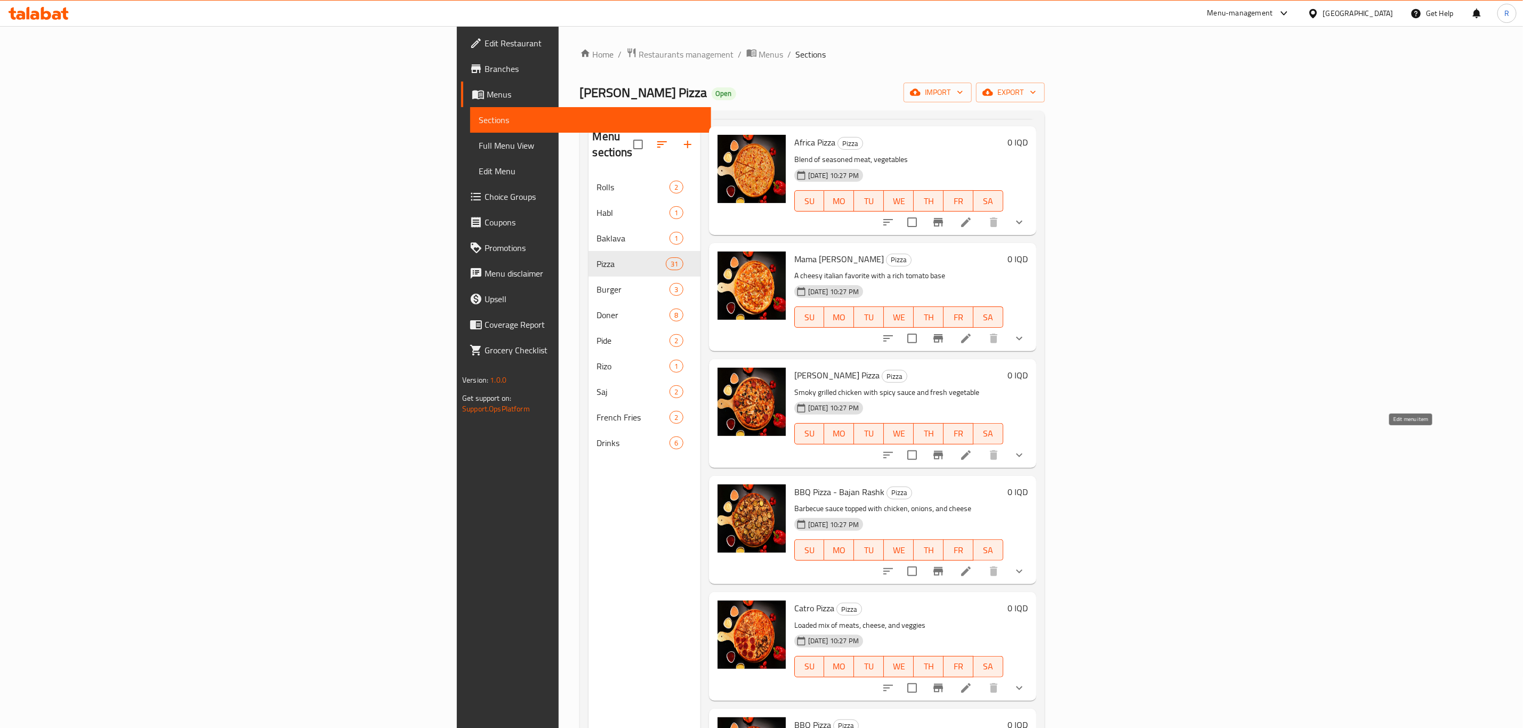
click at [972, 449] on icon at bounding box center [965, 455] width 13 height 13
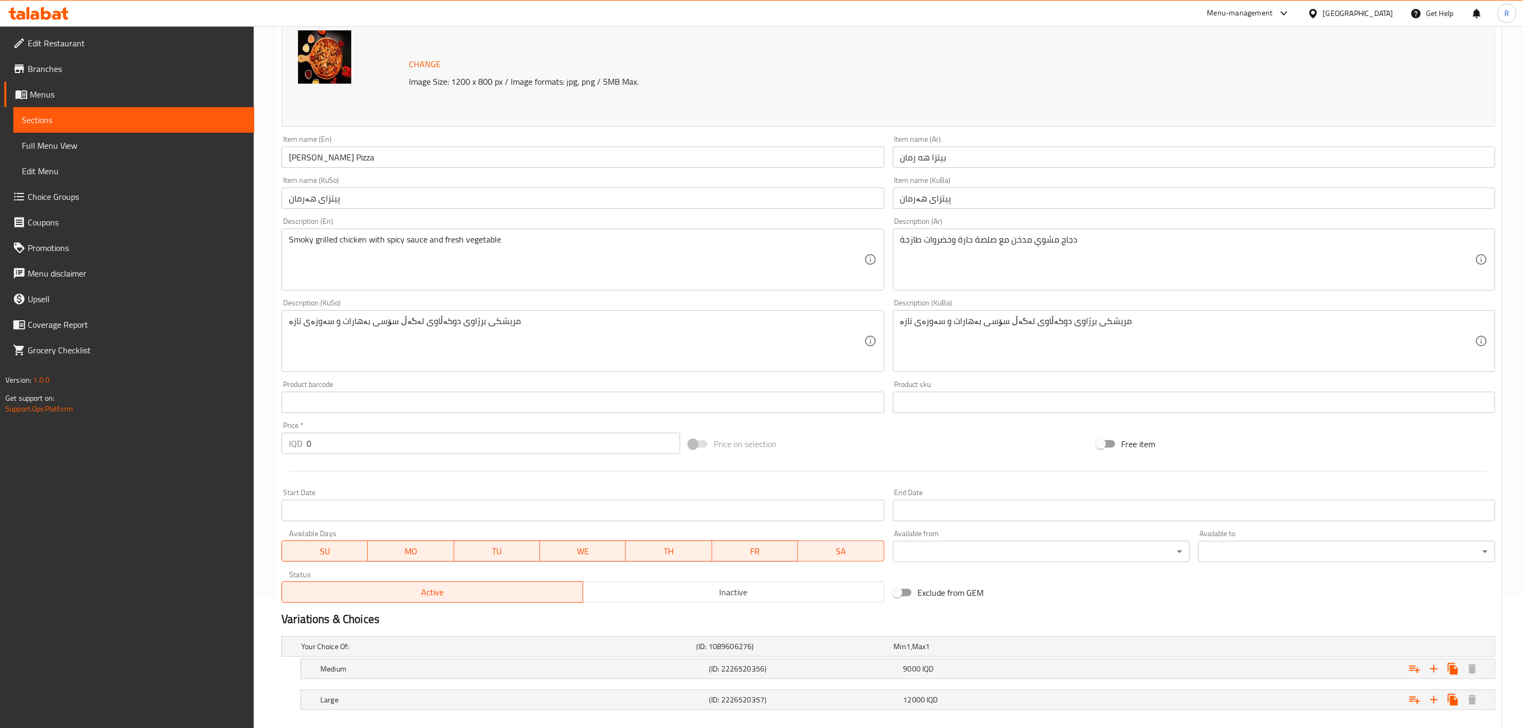
scroll to position [188, 0]
